Goal: Navigation & Orientation: Find specific page/section

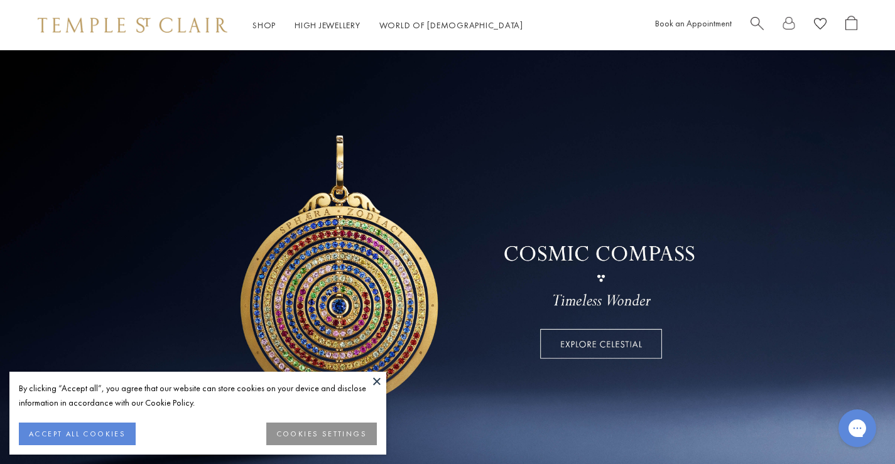
click at [379, 382] on button at bounding box center [376, 381] width 19 height 19
click at [379, 382] on link at bounding box center [447, 270] width 895 height 440
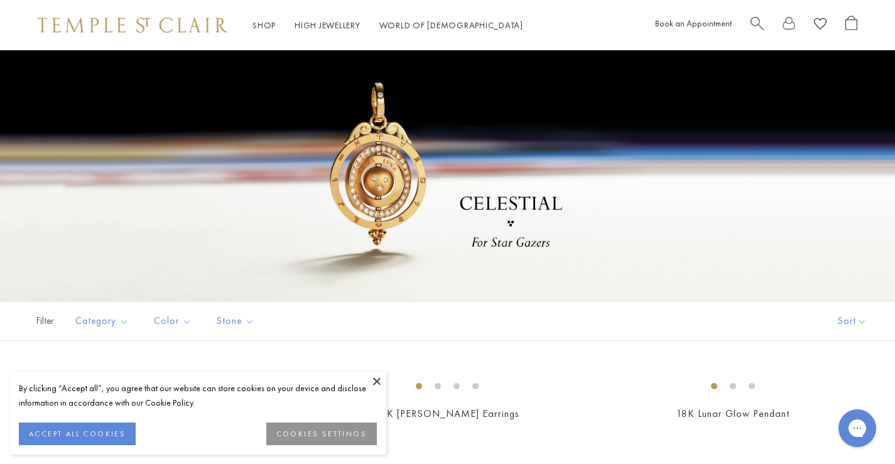
click at [870, 173] on div at bounding box center [447, 175] width 895 height 251
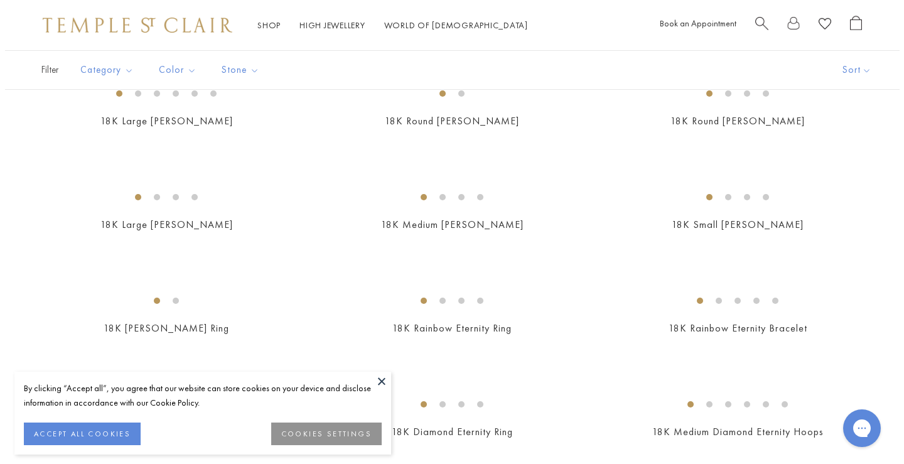
scroll to position [1325, 0]
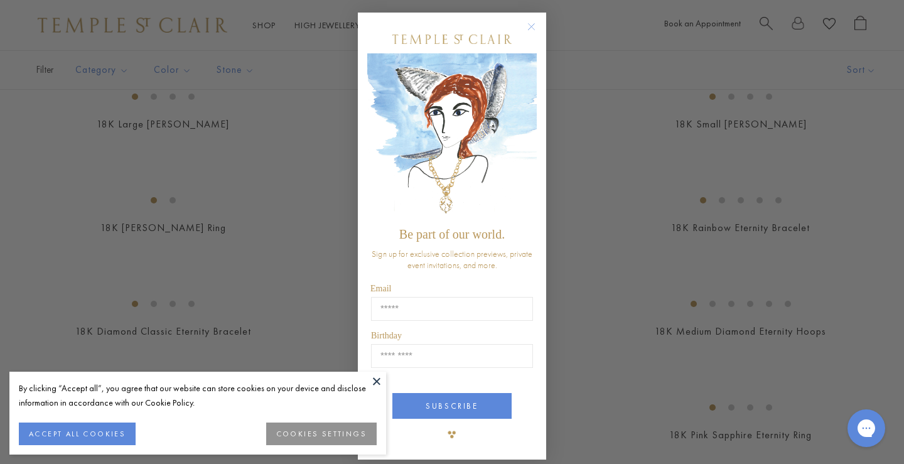
click at [524, 23] on circle "Close dialog" at bounding box center [531, 26] width 15 height 15
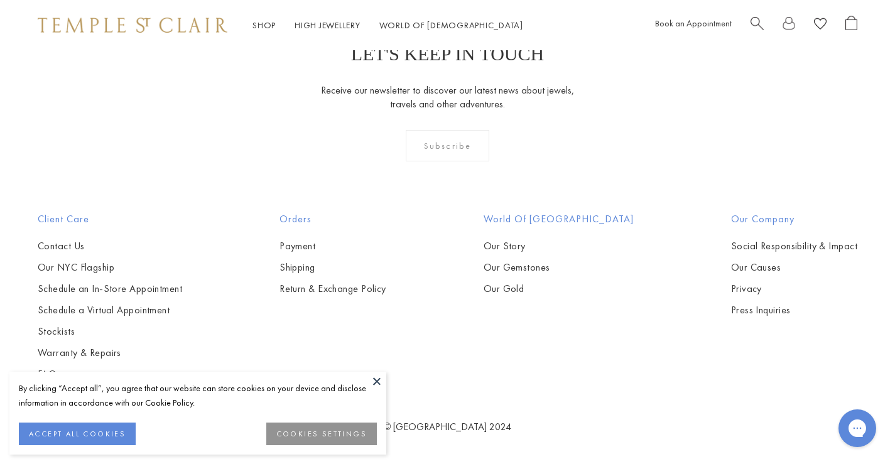
scroll to position [3014, 0]
